Goal: Book appointment/travel/reservation

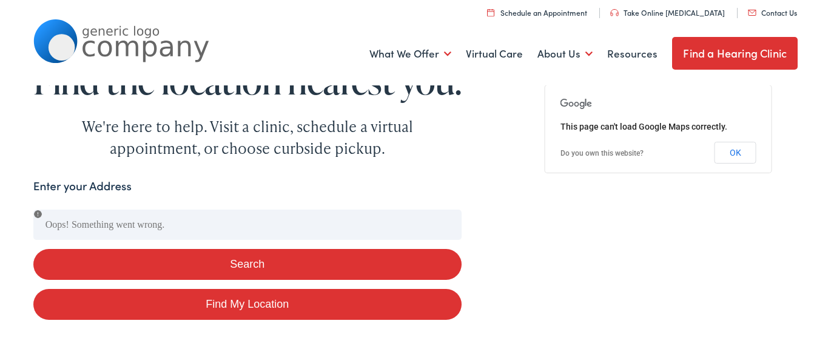
scroll to position [101, 0]
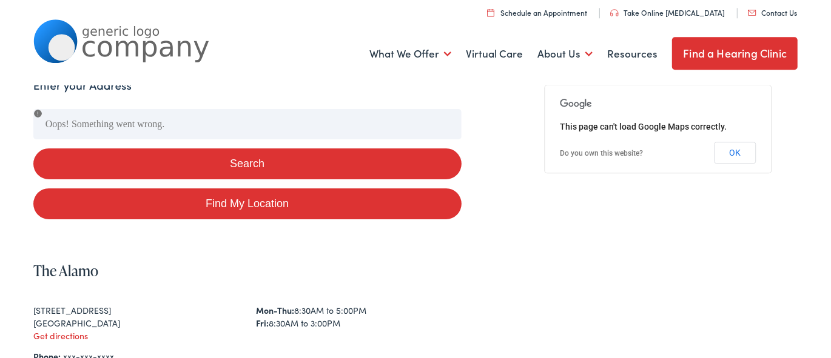
click at [161, 179] on button "Search" at bounding box center [247, 164] width 428 height 31
click at [163, 179] on button "Search" at bounding box center [247, 164] width 428 height 31
click at [173, 220] on link "Find My Location" at bounding box center [247, 204] width 428 height 31
type input "Troy, New York"
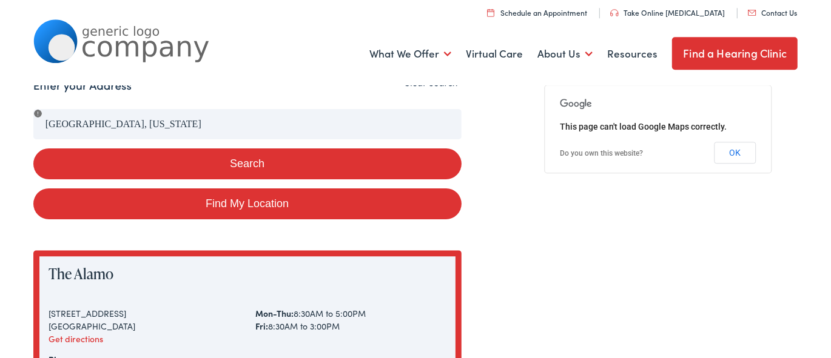
click at [220, 179] on button "Search" at bounding box center [247, 164] width 428 height 31
click at [244, 179] on button "Search" at bounding box center [247, 164] width 428 height 31
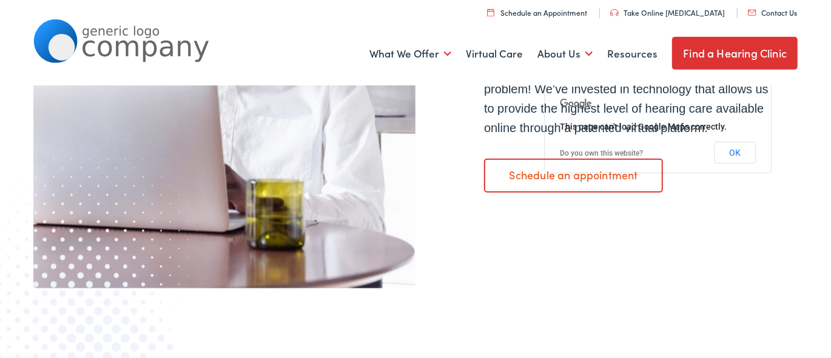
scroll to position [883, 0]
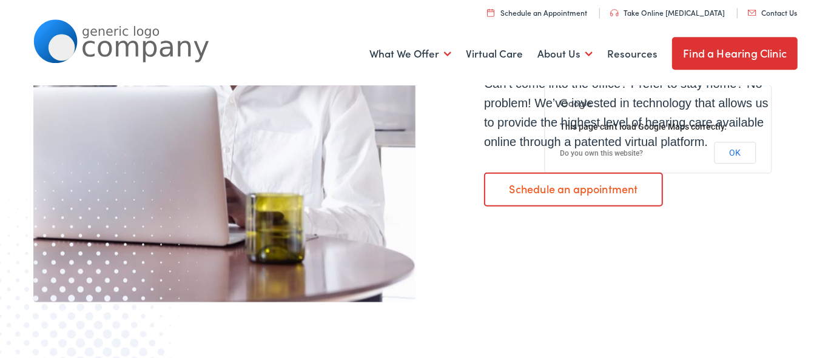
click at [529, 206] on link "Schedule an appointment" at bounding box center [573, 189] width 179 height 34
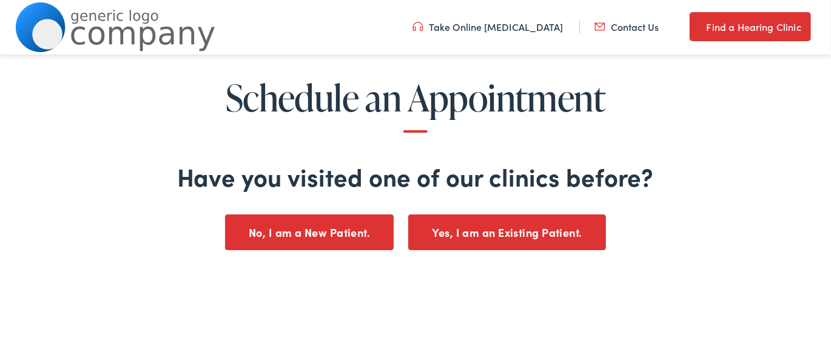
scroll to position [130, 0]
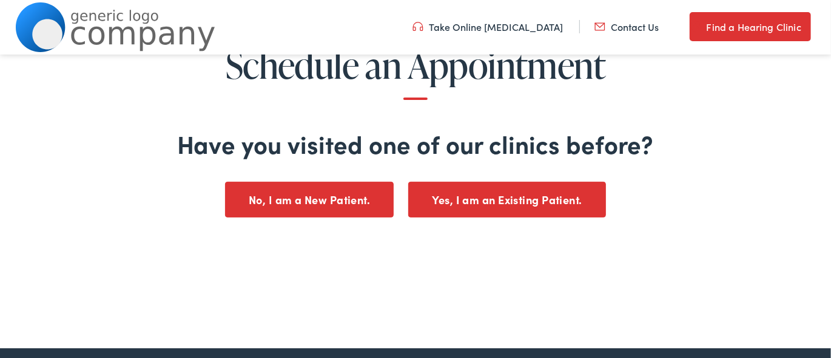
click at [338, 198] on button "No, I am a New Patient." at bounding box center [309, 200] width 169 height 36
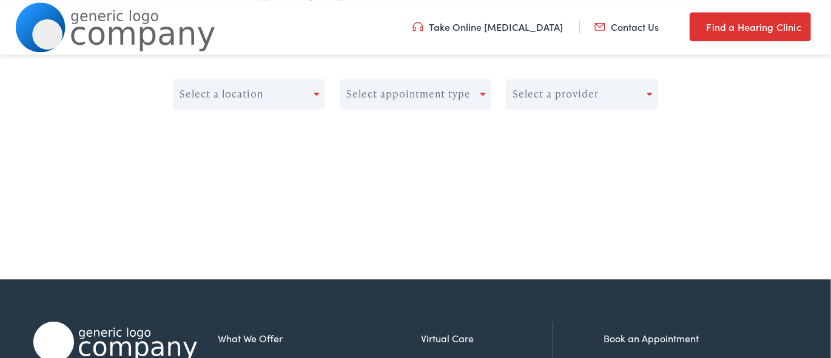
scroll to position [183, 0]
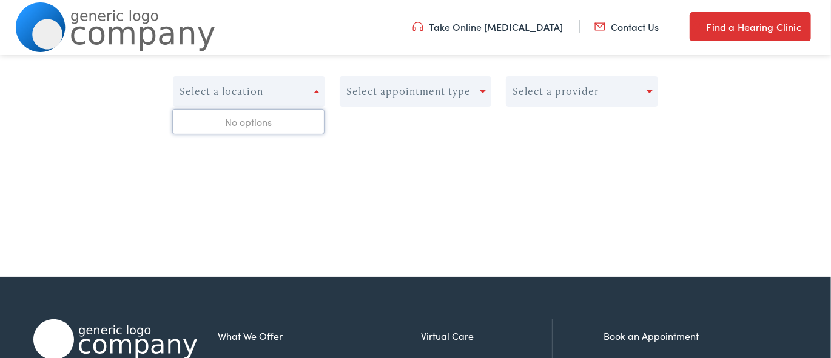
click at [317, 92] on span at bounding box center [317, 91] width 6 height 3
click at [286, 98] on div "Select a location" at bounding box center [243, 91] width 140 height 17
click at [288, 95] on div "Select a location" at bounding box center [243, 91] width 140 height 17
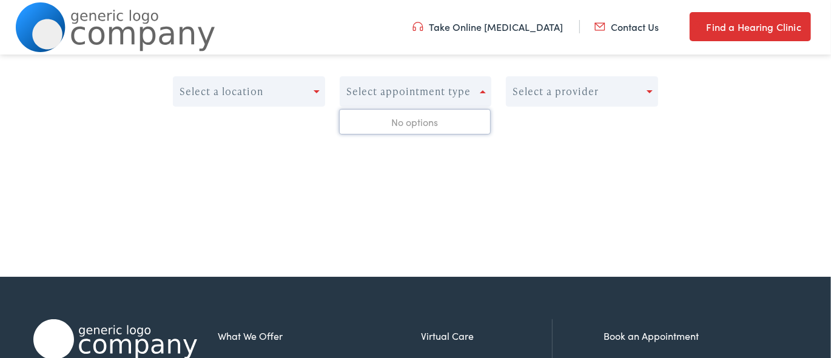
click at [478, 90] on div "Select appointment type" at bounding box center [410, 91] width 140 height 17
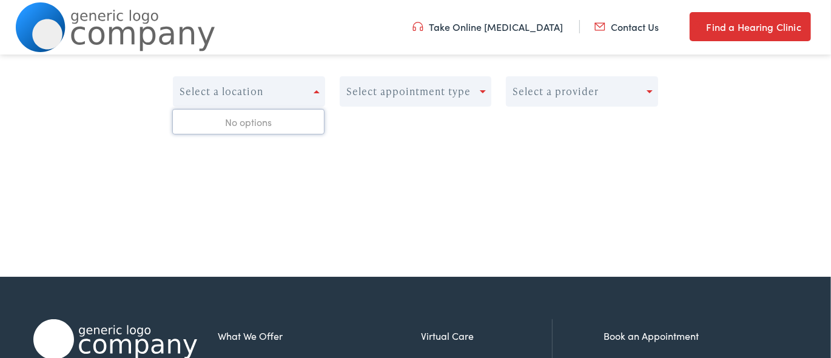
click at [274, 93] on div "Select a location" at bounding box center [243, 91] width 140 height 17
click at [260, 122] on div "No options" at bounding box center [248, 122] width 151 height 24
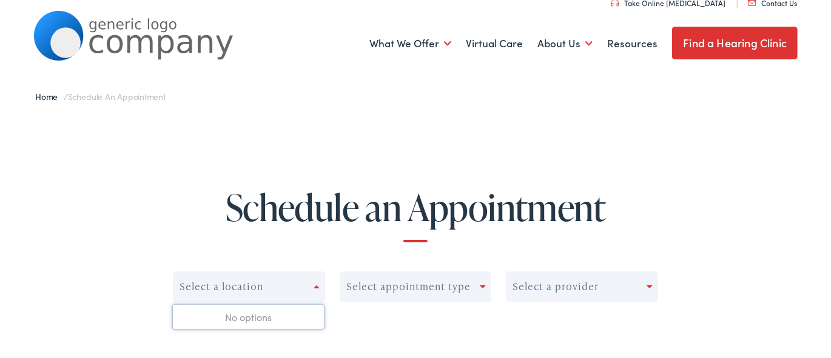
scroll to position [0, 0]
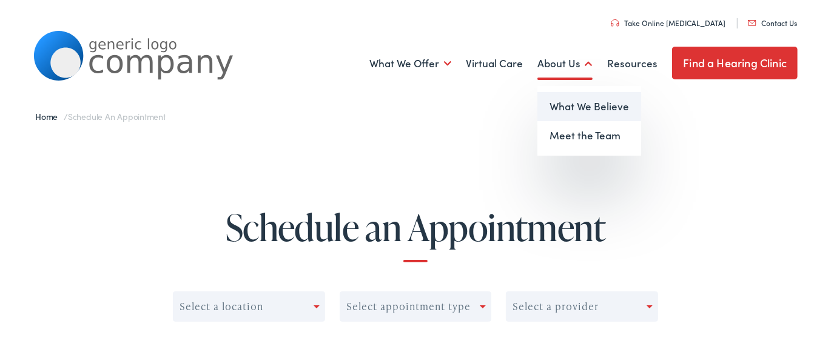
click at [591, 106] on link "What We Believe" at bounding box center [589, 106] width 104 height 29
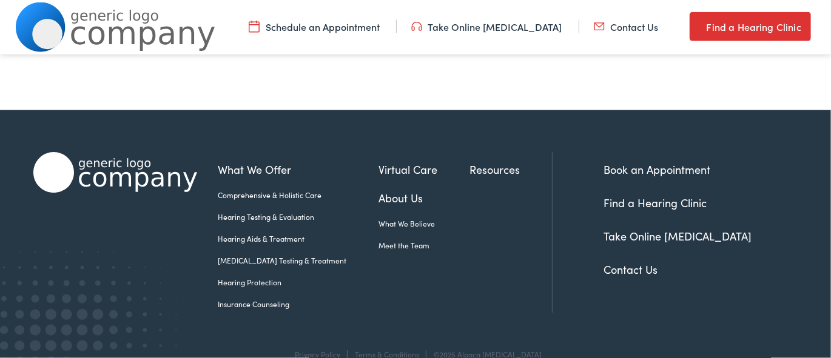
scroll to position [2595, 0]
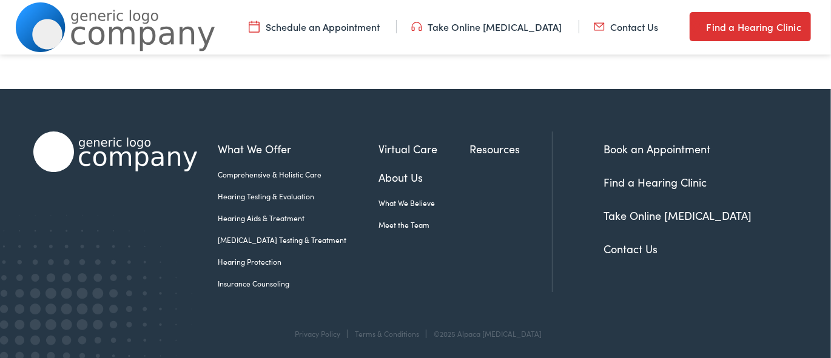
click at [293, 213] on link "Hearing Aids & Treatment" at bounding box center [298, 218] width 161 height 11
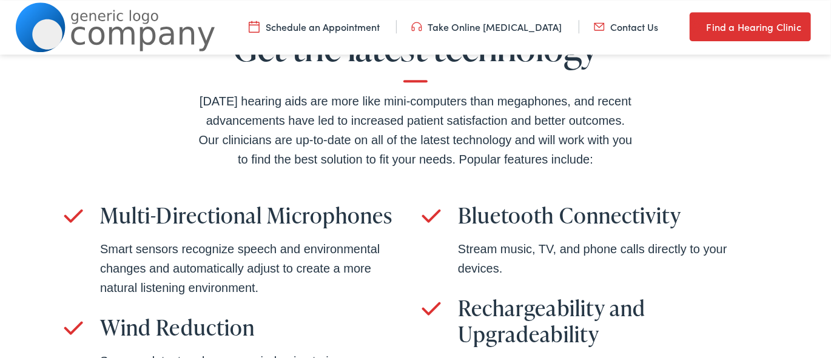
scroll to position [2868, 0]
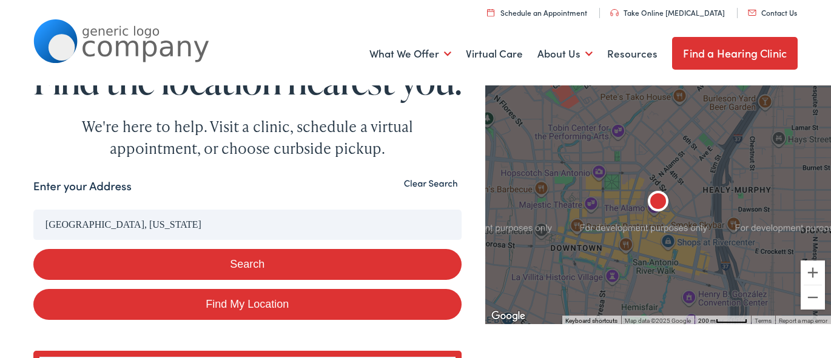
scroll to position [358, 0]
